Goal: Information Seeking & Learning: Understand process/instructions

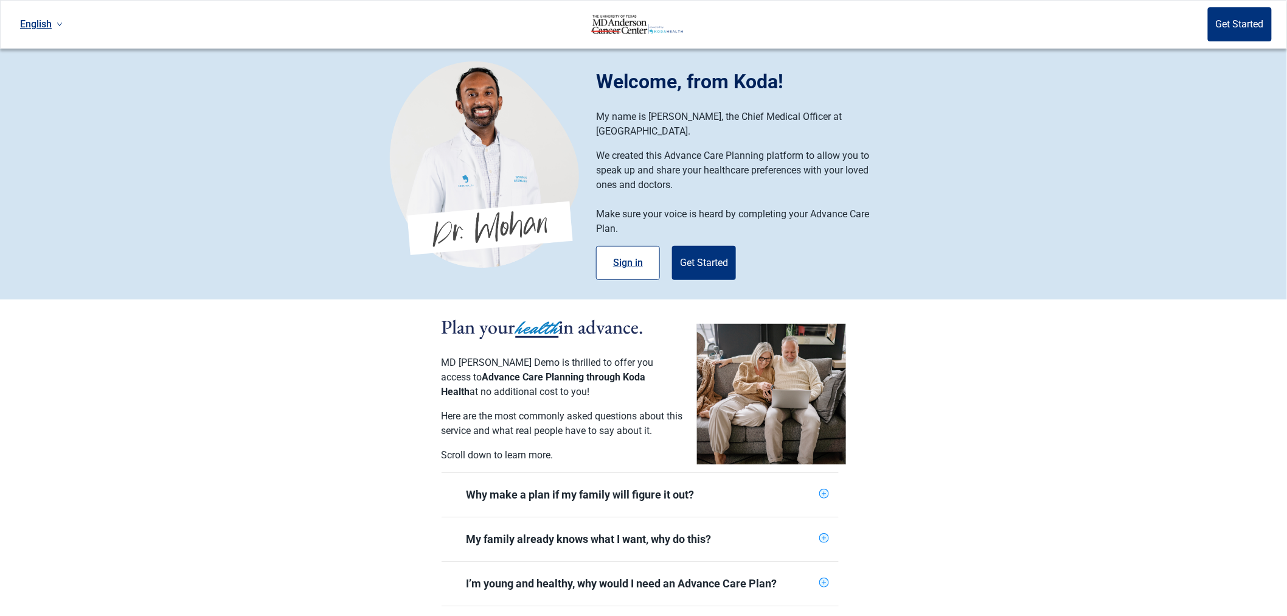
click at [631, 246] on button "Sign in" at bounding box center [628, 263] width 64 height 34
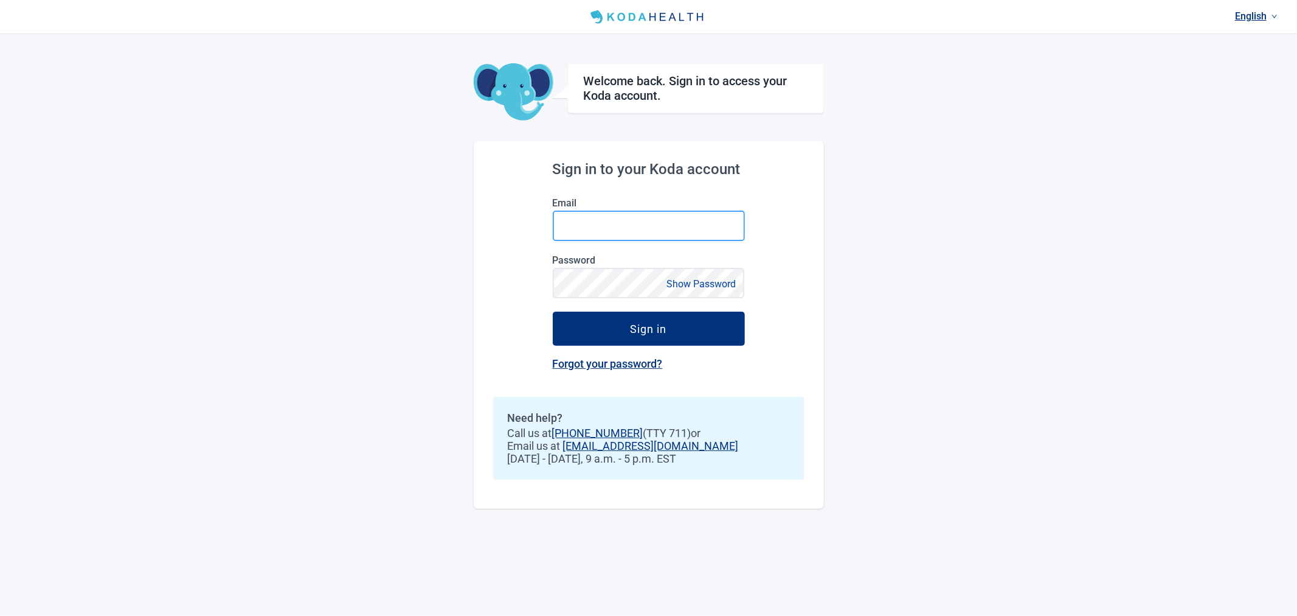
click at [633, 220] on input "Email" at bounding box center [649, 225] width 192 height 30
type input "[EMAIL_ADDRESS][DOMAIN_NAME]"
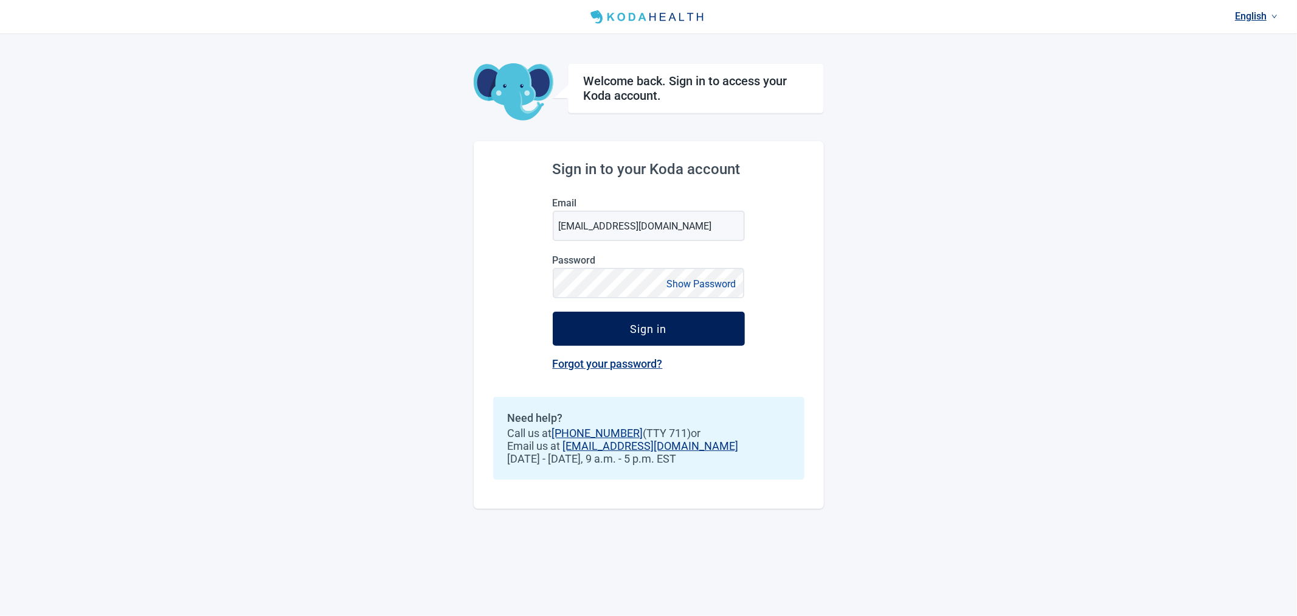
click at [662, 330] on div "Sign in" at bounding box center [649, 328] width 36 height 12
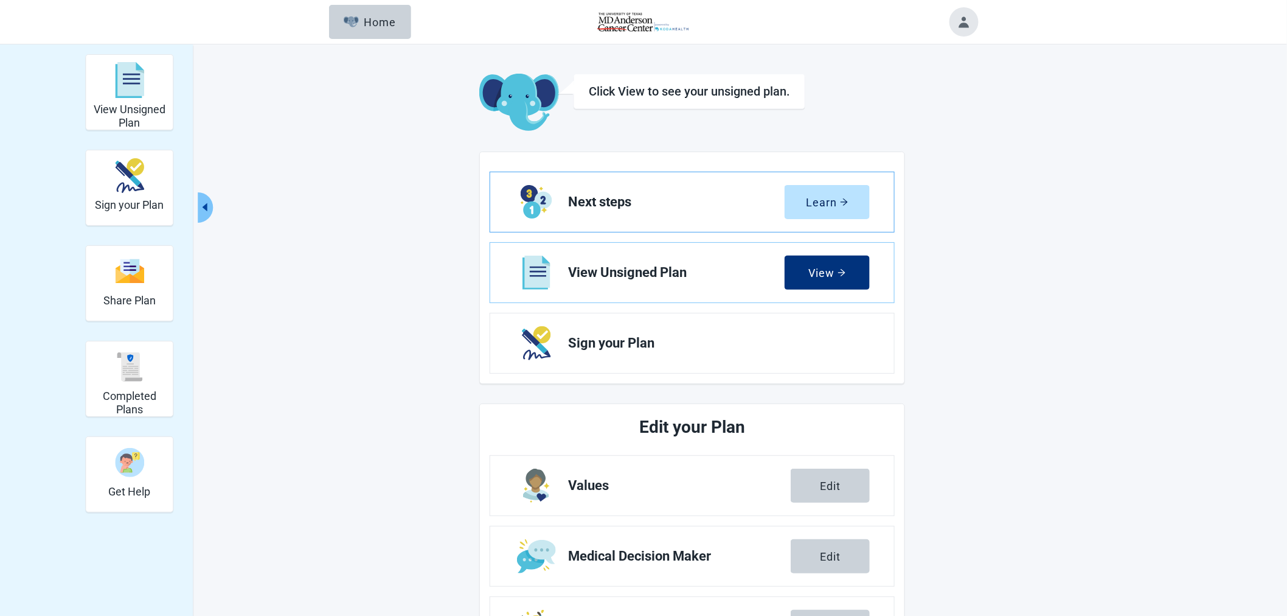
click at [672, 200] on span "Next steps" at bounding box center [676, 202] width 217 height 15
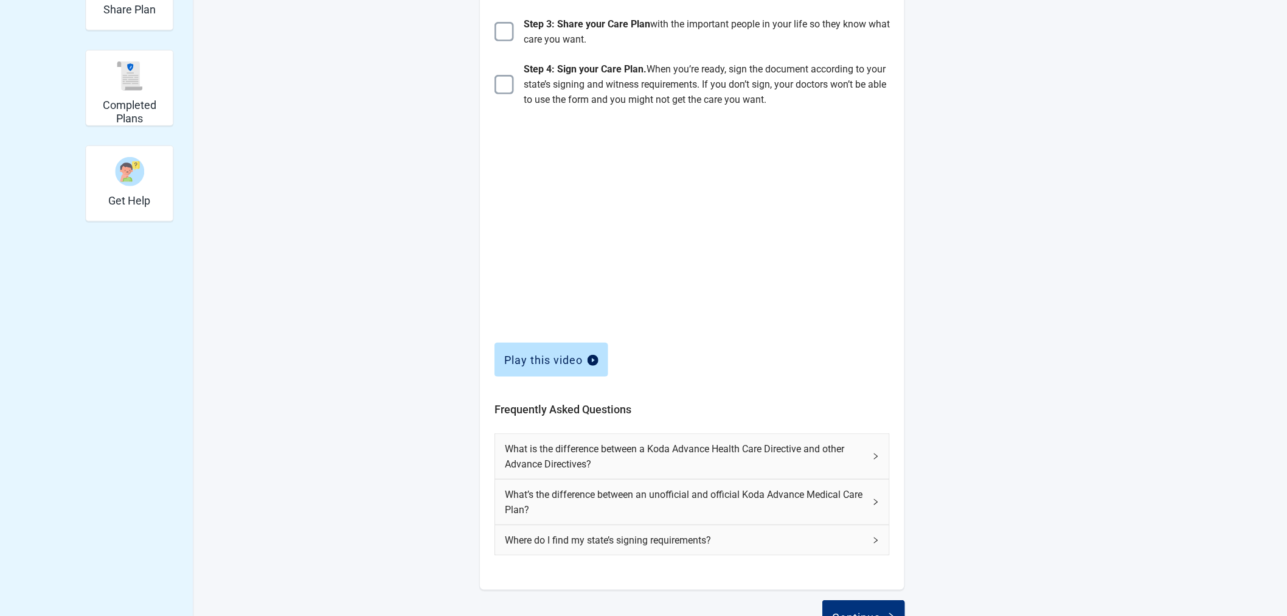
scroll to position [329, 0]
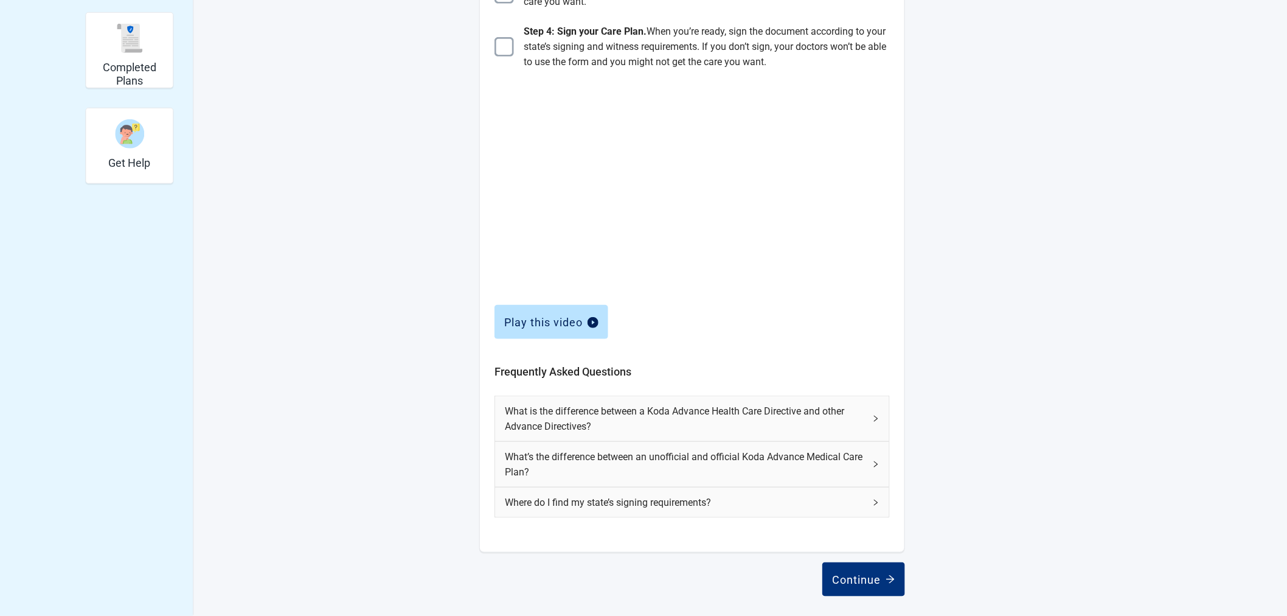
click at [752, 459] on span "What’s the difference between an unofficial and official Koda Advance Medical C…" at bounding box center [685, 464] width 360 height 30
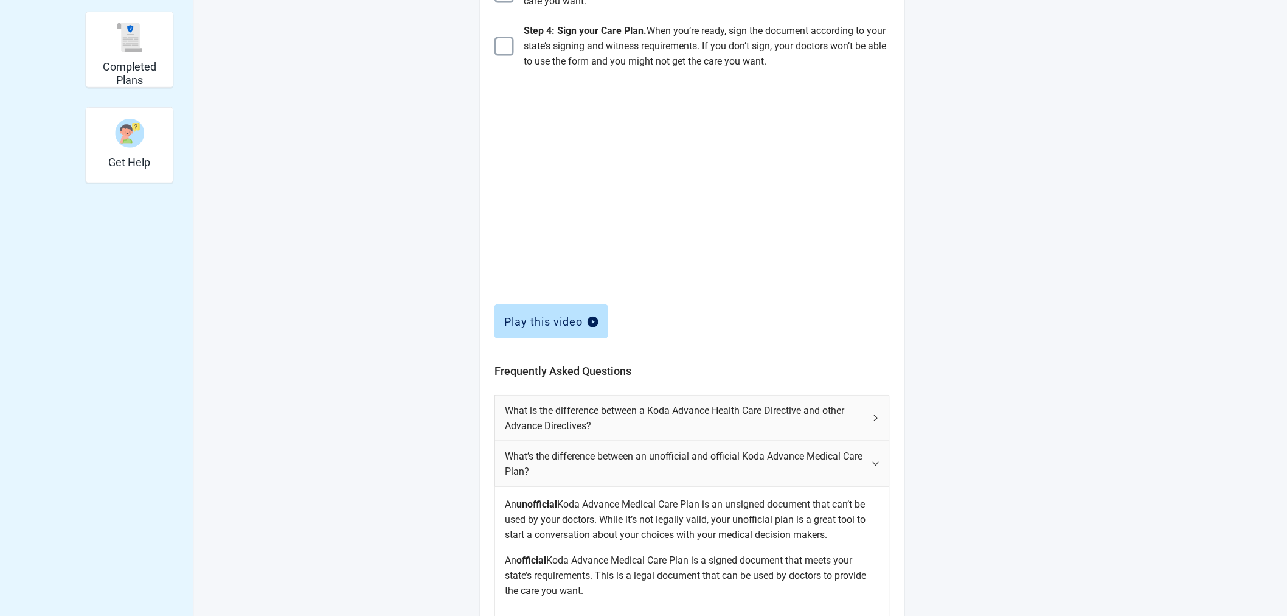
click at [805, 457] on span "What’s the difference between an unofficial and official Koda Advance Medical C…" at bounding box center [685, 463] width 360 height 30
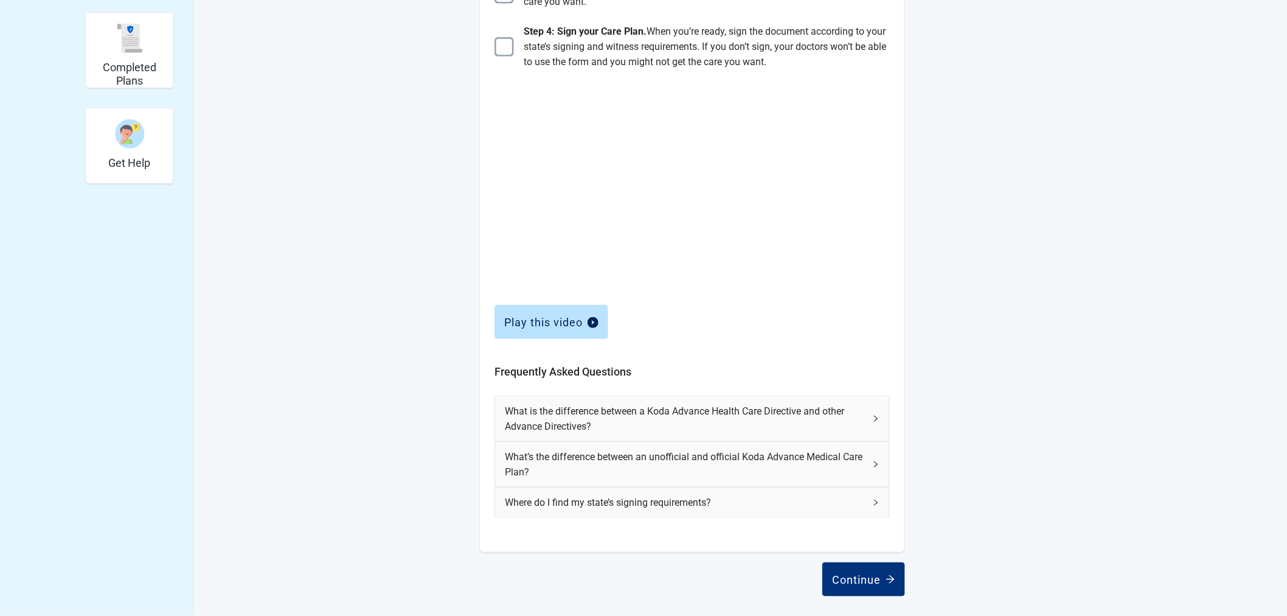
click at [793, 417] on span "What is the difference between a Koda Advance Health Care Directive and other A…" at bounding box center [685, 418] width 360 height 30
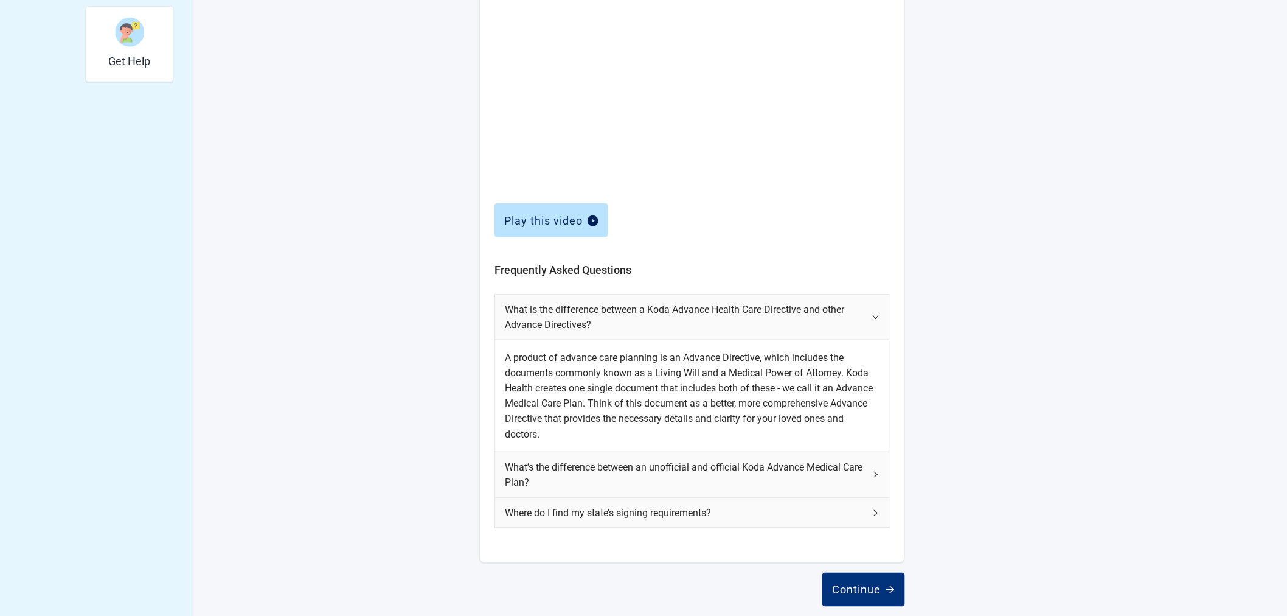
scroll to position [440, 0]
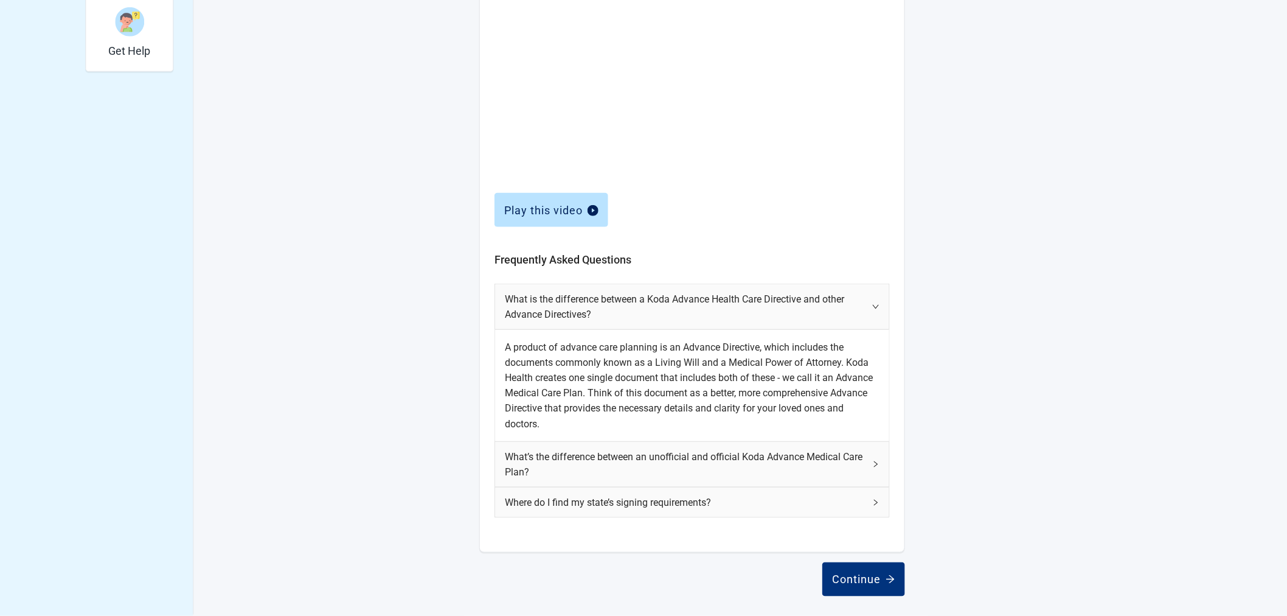
click at [1086, 217] on div "View Unsigned Plan Sign your Plan Share Plan Completed Plans Get Help Here is s…" at bounding box center [643, 110] width 1287 height 1012
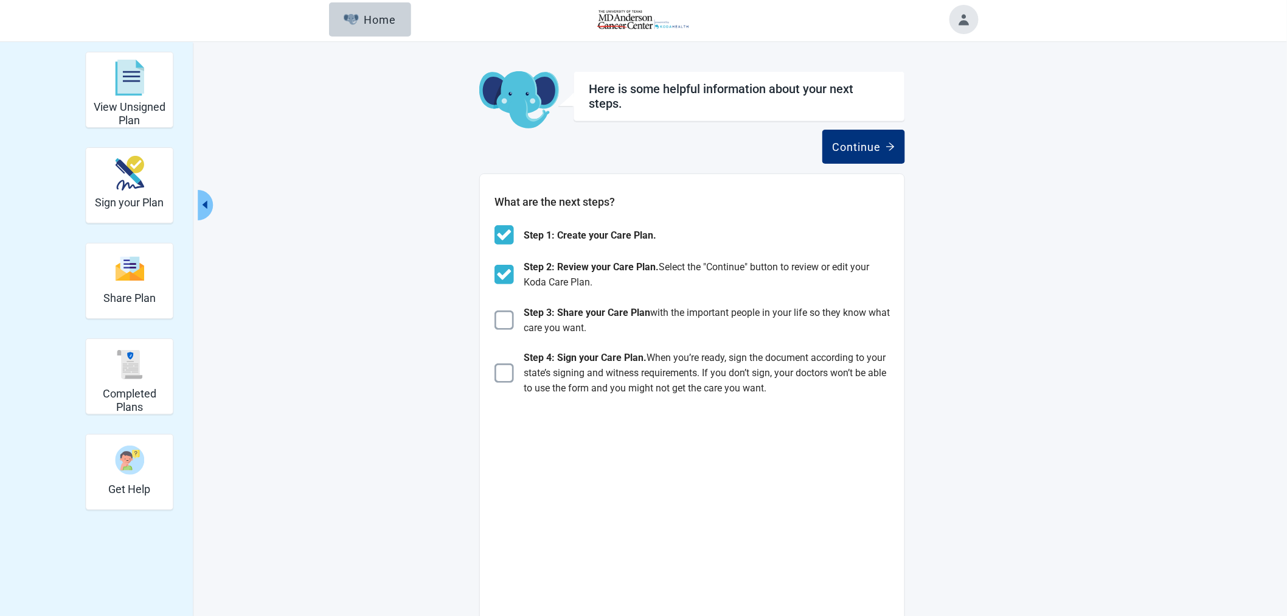
scroll to position [0, 0]
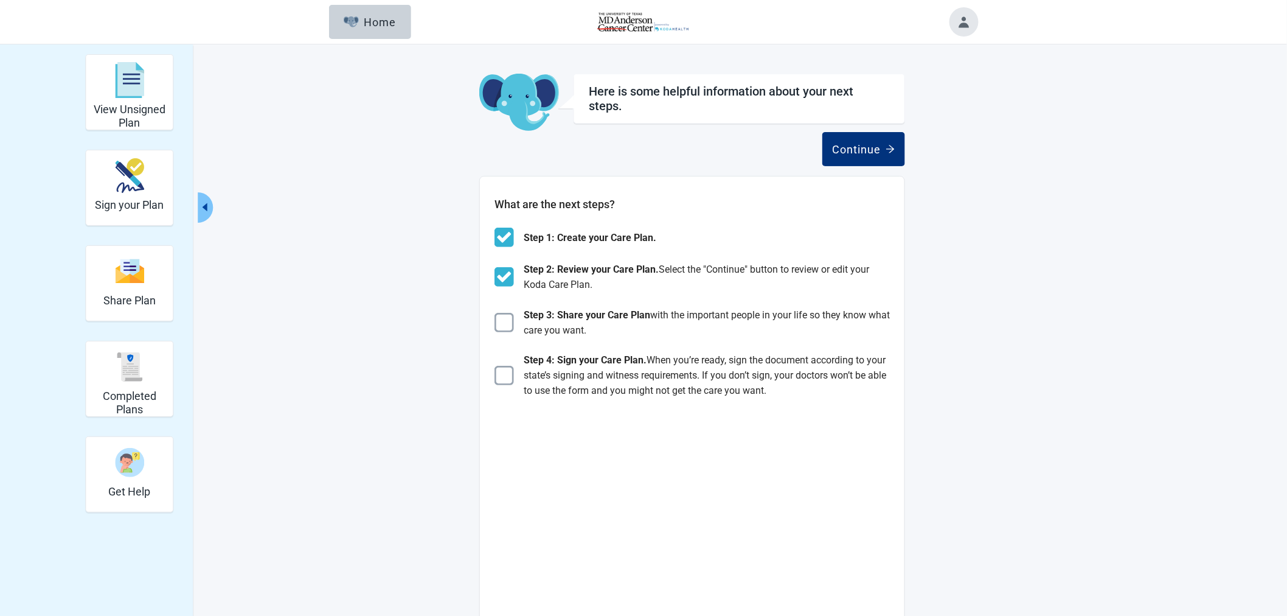
click at [954, 20] on button "Toggle account menu" at bounding box center [963, 21] width 29 height 29
click at [942, 150] on span "Logout" at bounding box center [940, 153] width 30 height 12
